Goal: Information Seeking & Learning: Learn about a topic

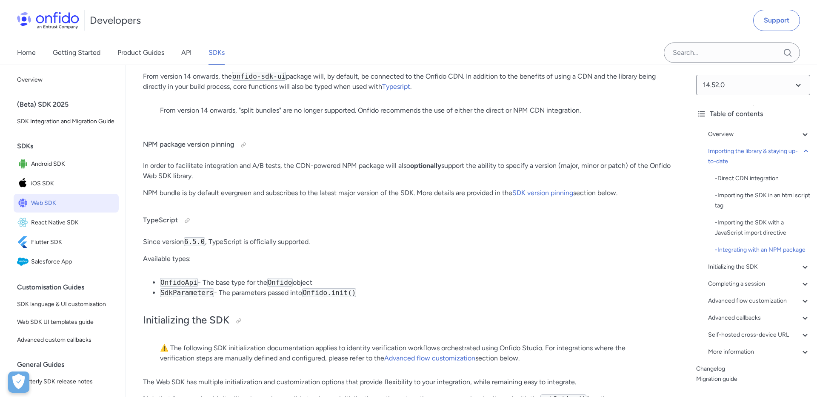
click at [317, 23] on div "Developers Support" at bounding box center [408, 20] width 817 height 41
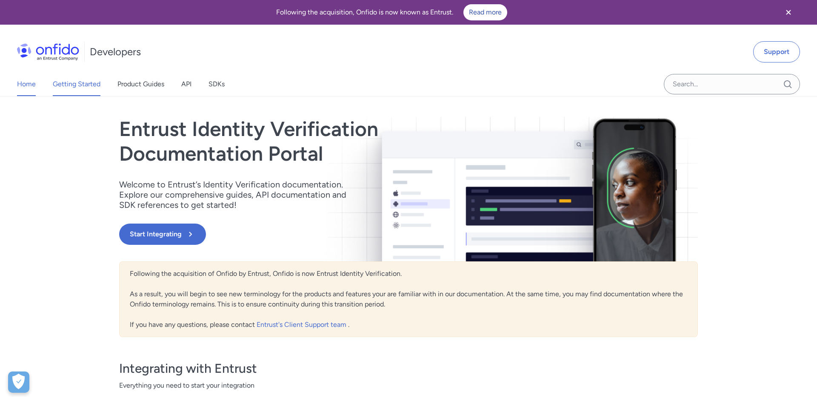
click at [80, 87] on link "Getting Started" at bounding box center [77, 84] width 48 height 24
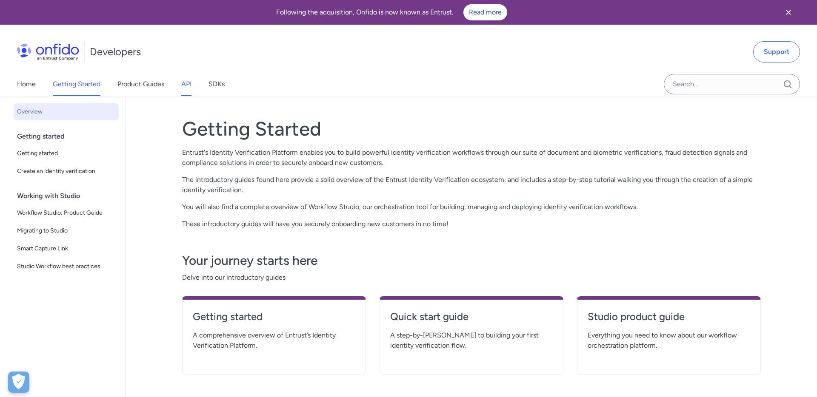
click at [187, 91] on link "API" at bounding box center [186, 84] width 10 height 24
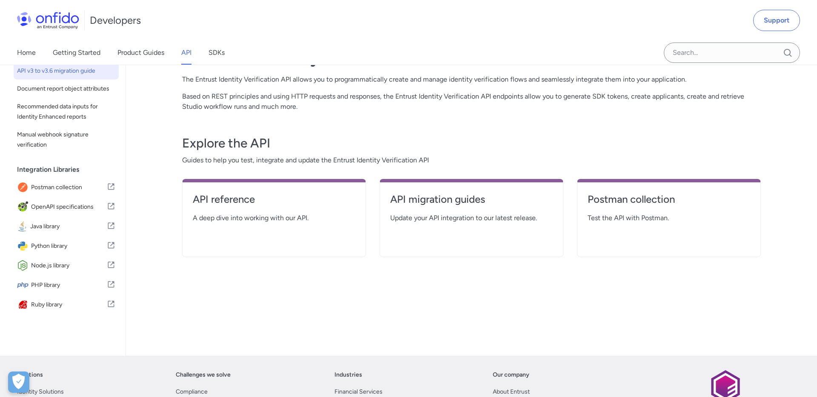
scroll to position [74, 0]
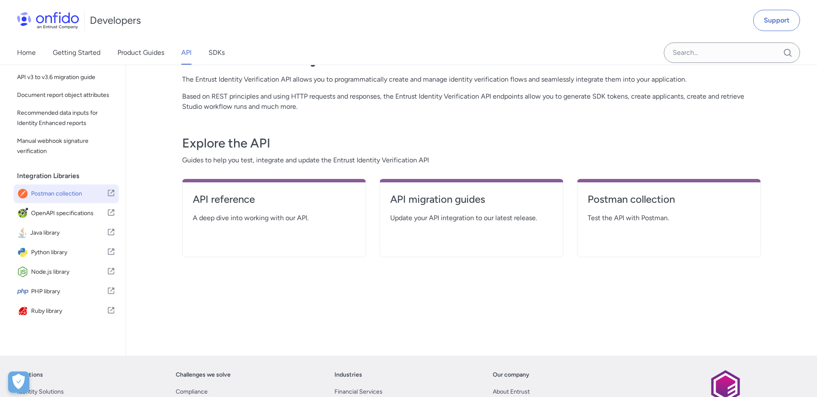
click at [67, 197] on span "Postman collection" at bounding box center [69, 194] width 76 height 12
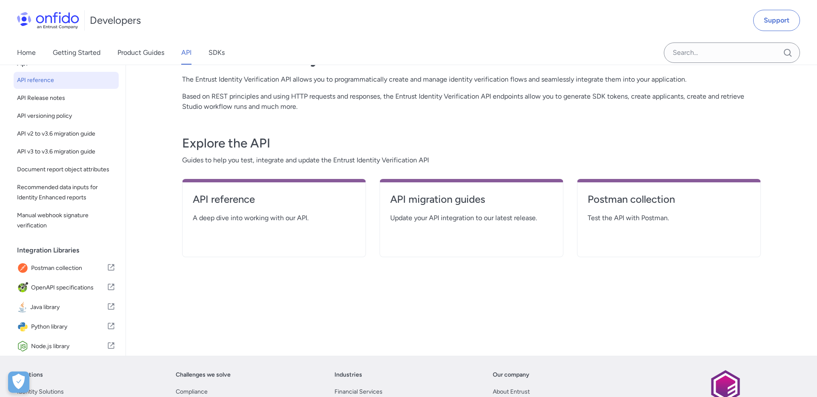
scroll to position [70, 0]
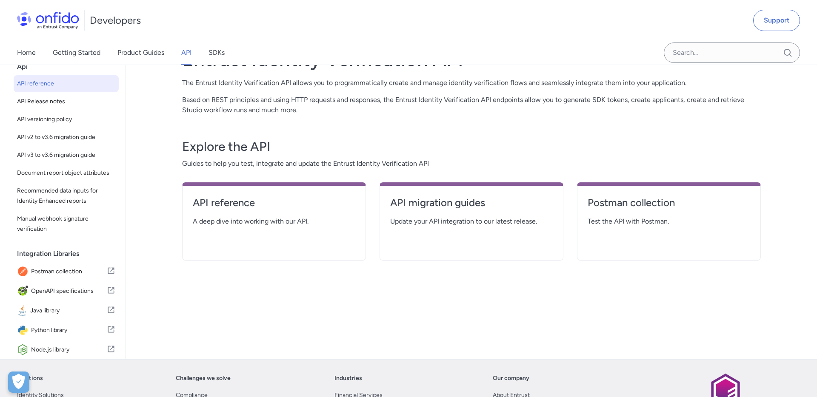
click at [58, 86] on span "API reference" at bounding box center [66, 84] width 98 height 10
select select "http"
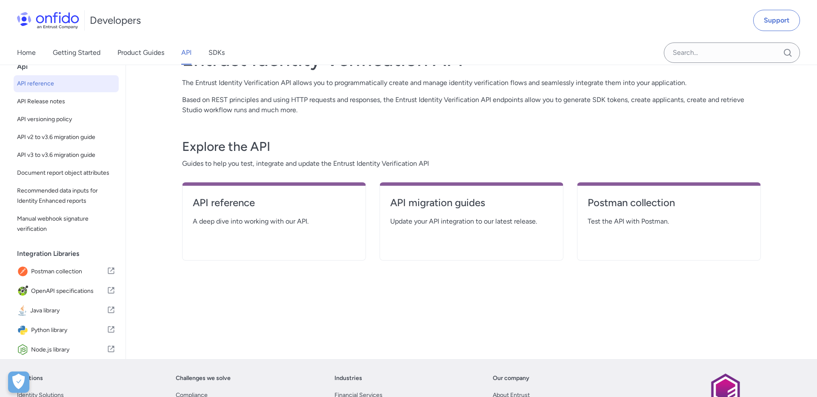
select select "http"
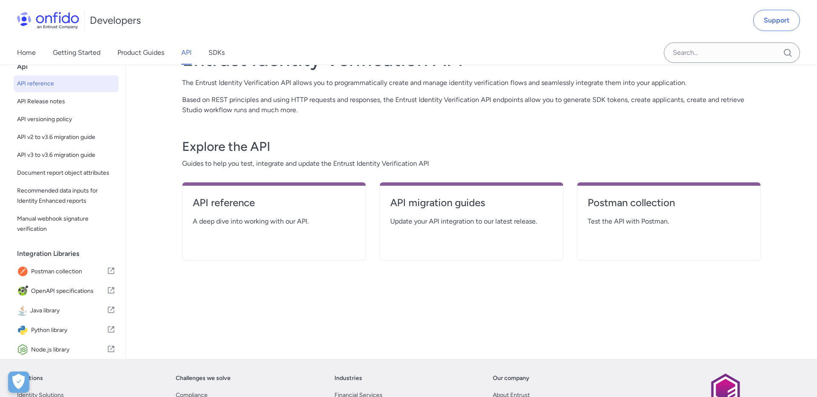
select select "http"
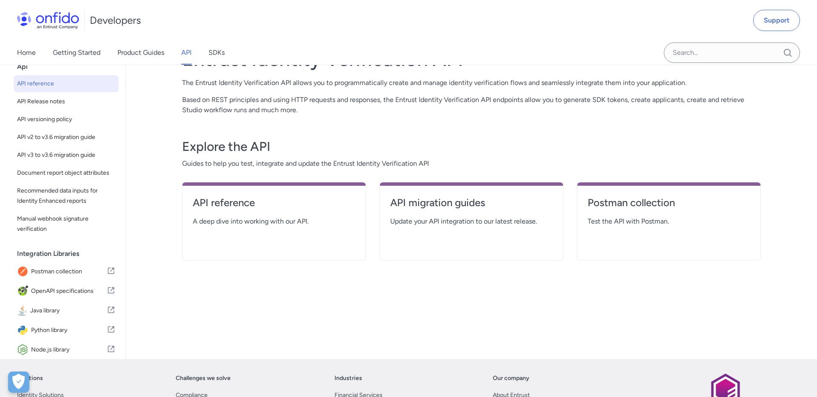
select select "http"
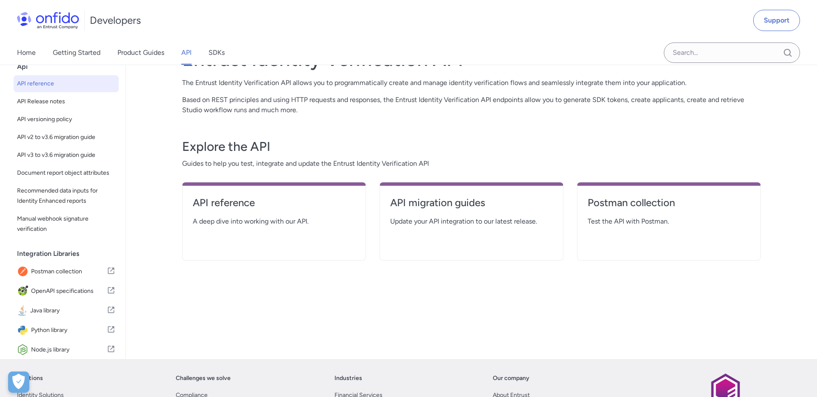
select select "http"
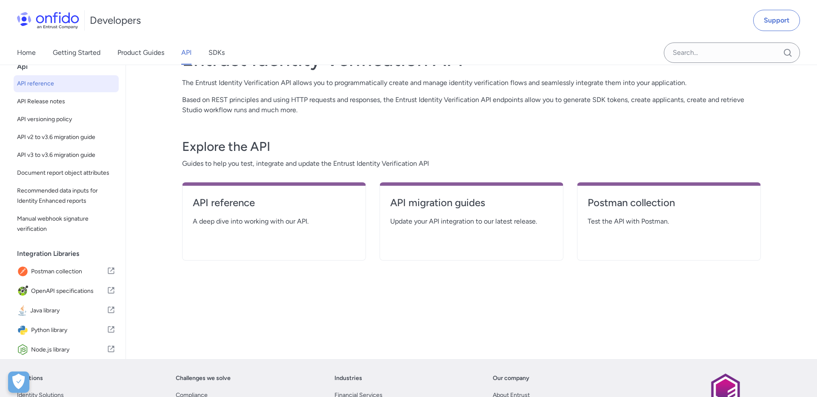
select select "http"
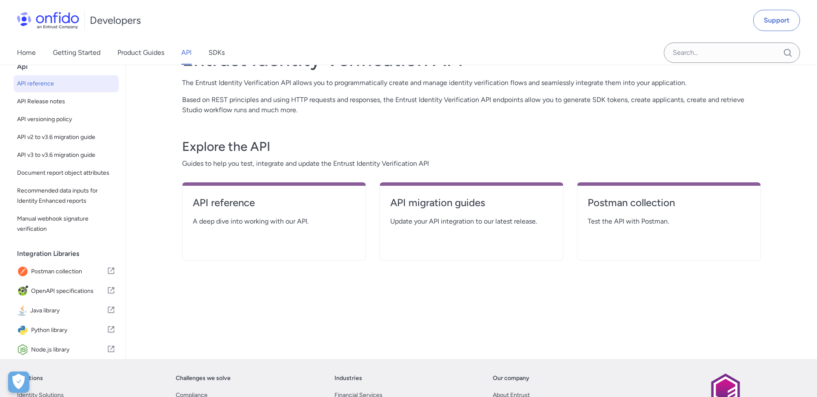
select select "http"
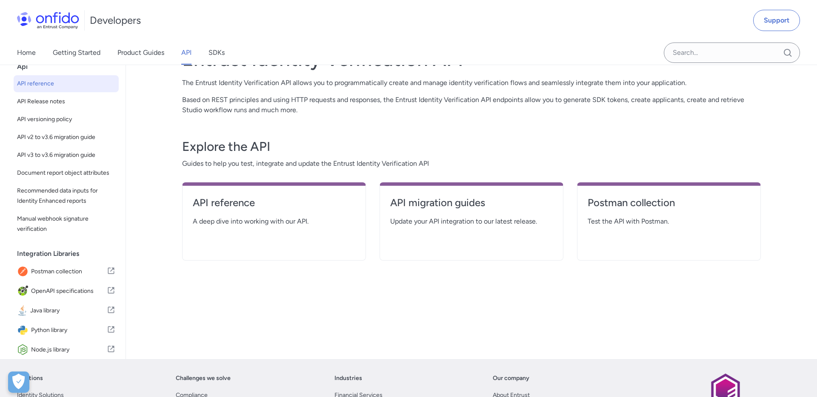
select select "http"
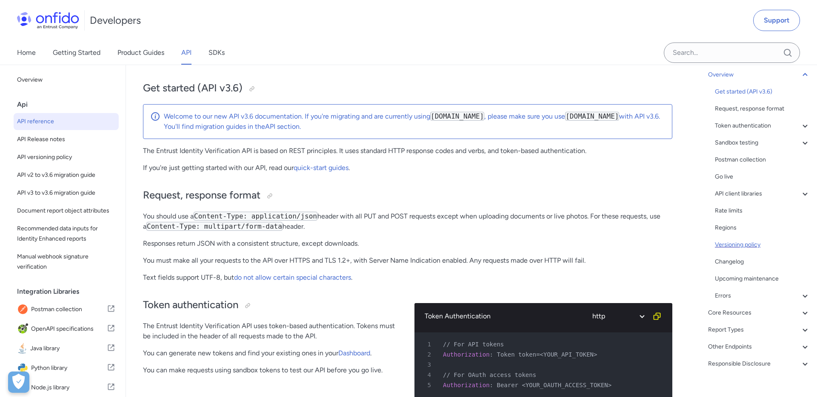
scroll to position [72, 0]
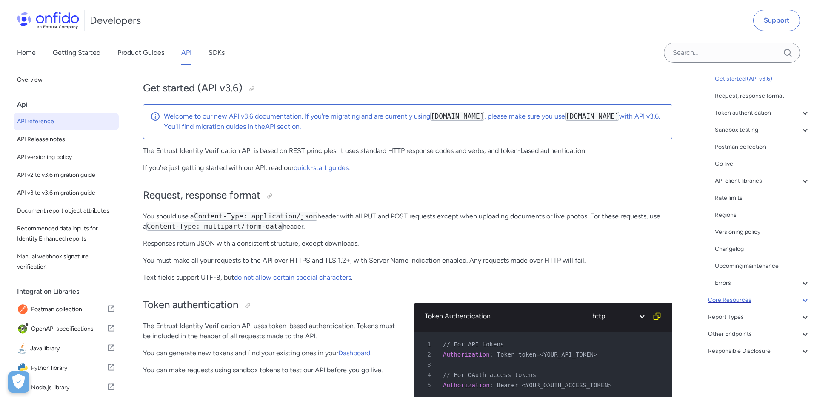
click at [770, 302] on div "Core Resources" at bounding box center [759, 300] width 102 height 10
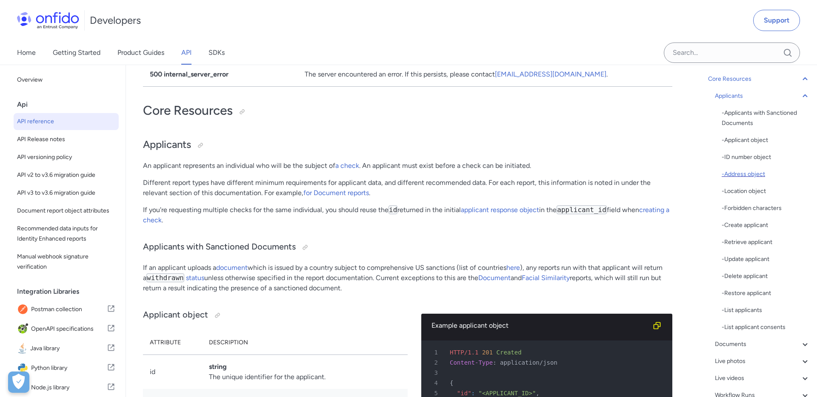
click at [758, 176] on div "- Address object" at bounding box center [766, 174] width 89 height 10
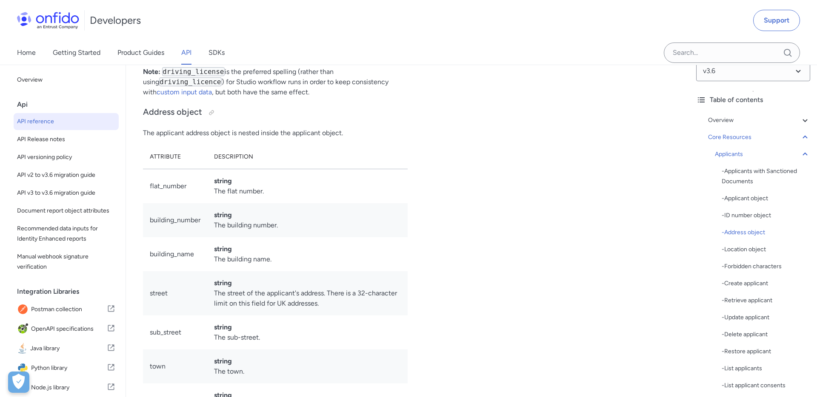
scroll to position [13, 0]
click at [801, 153] on icon at bounding box center [805, 156] width 10 height 10
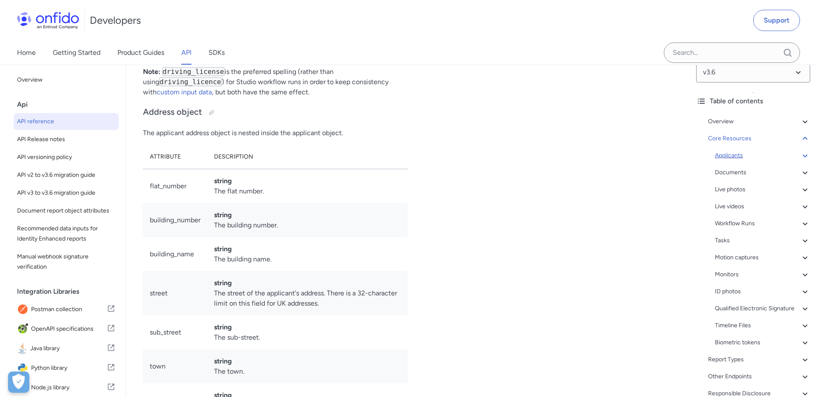
scroll to position [8384, 0]
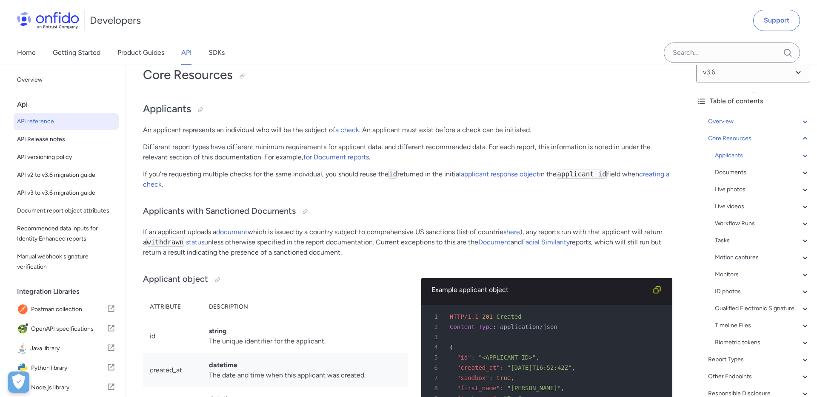
click at [803, 124] on icon at bounding box center [805, 122] width 10 height 10
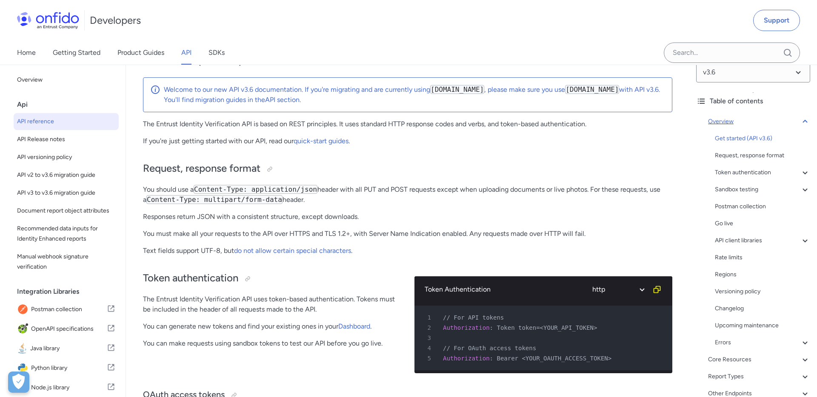
click at [803, 124] on icon at bounding box center [805, 122] width 10 height 10
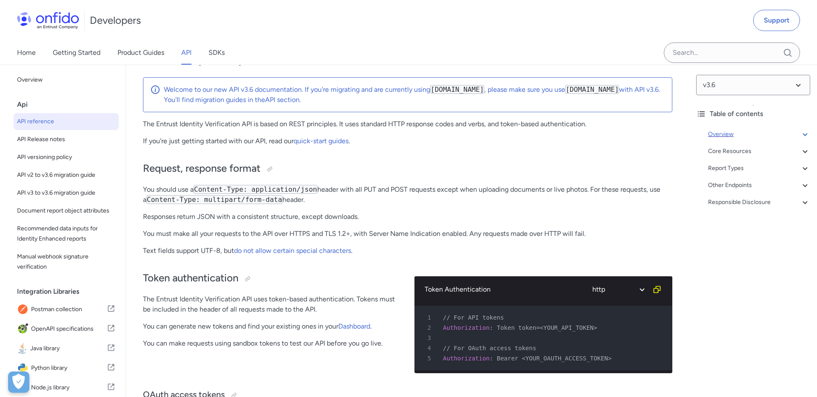
scroll to position [0, 0]
click at [802, 151] on icon at bounding box center [805, 151] width 10 height 10
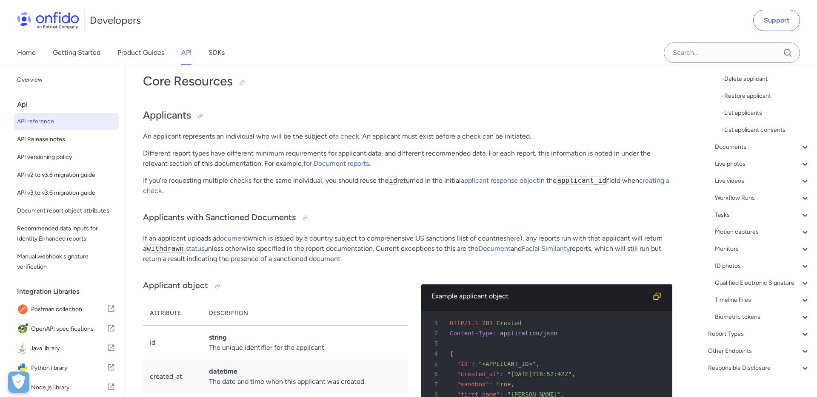
scroll to position [270, 0]
click at [758, 351] on div "Other Endpoints" at bounding box center [759, 351] width 102 height 10
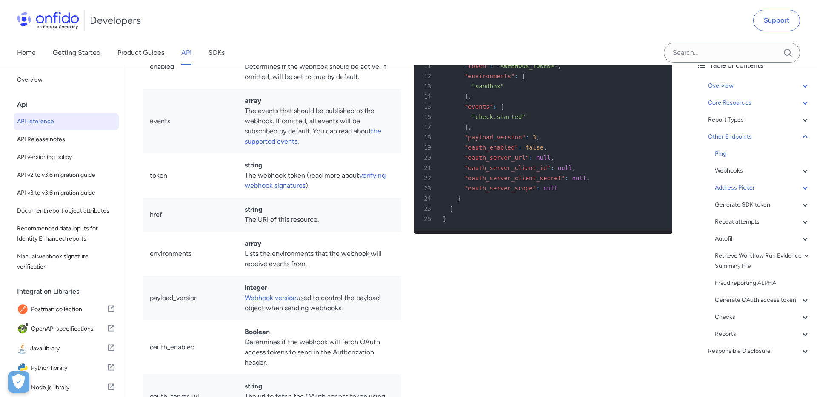
click at [778, 189] on div "Address Picker" at bounding box center [762, 188] width 95 height 10
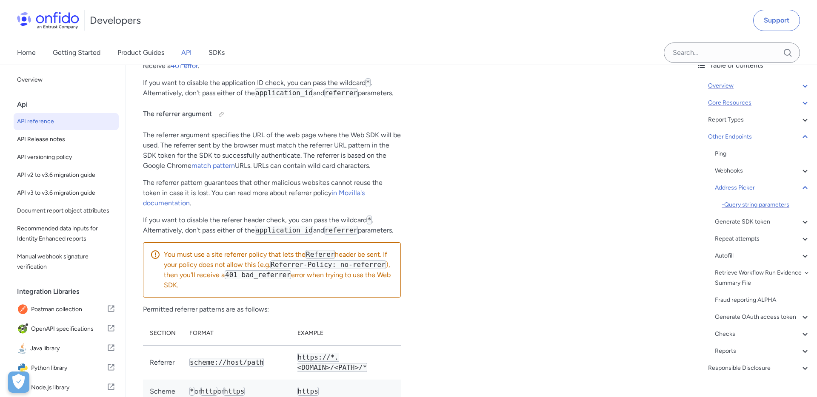
click at [773, 205] on div "- Query string parameters" at bounding box center [766, 205] width 89 height 10
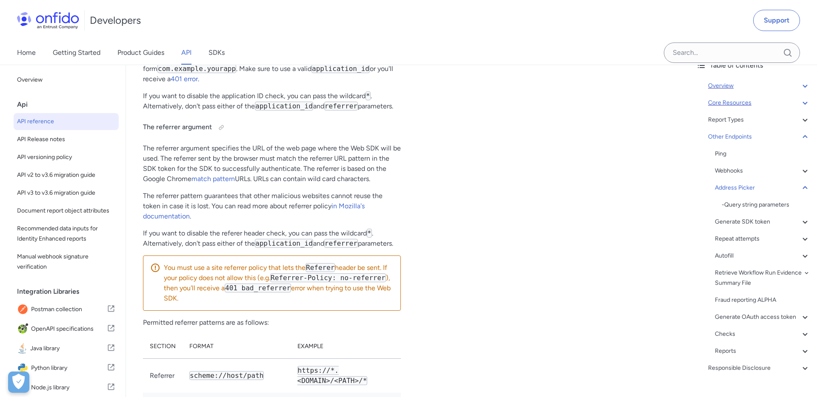
scroll to position [70596, 0]
